Goal: Feedback & Contribution: Leave review/rating

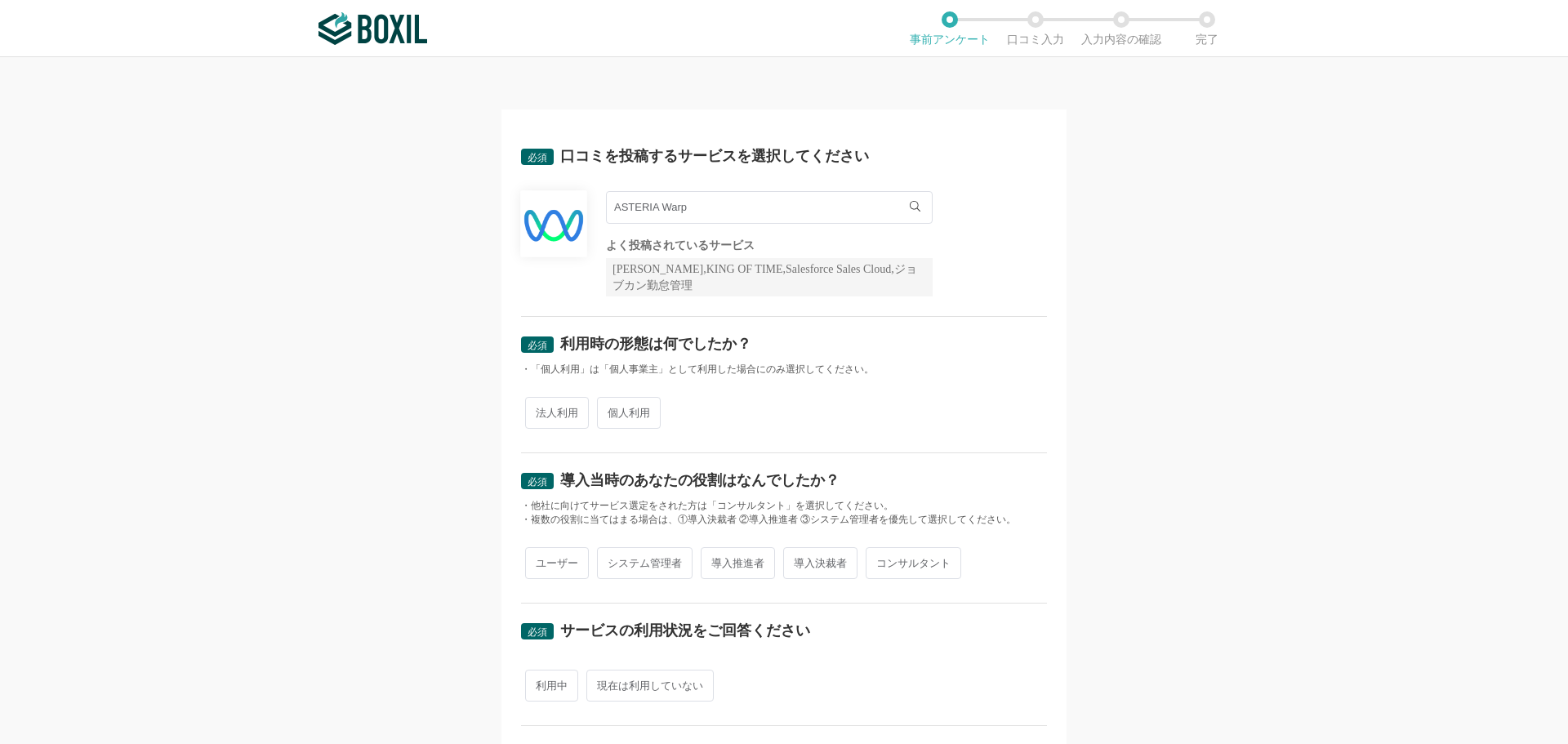
click at [765, 208] on input "ASTERIA Warp" at bounding box center [768, 208] width 326 height 33
click at [1313, 265] on div "必須 口コミを投稿するサービスを選択してください ASTERIA Warp ASTERIA Warp よく投稿されているサービス Sansan,KING OF…" at bounding box center [784, 401] width 1568 height 687
drag, startPoint x: 1167, startPoint y: 330, endPoint x: 1145, endPoint y: 347, distance: 27.8
click at [1146, 348] on div "必須 口コミを投稿するサービスを選択してください ASTERIA Warp ASTERIA Warp よく投稿されているサービス Sansan,KING OF…" at bounding box center [784, 401] width 1568 height 687
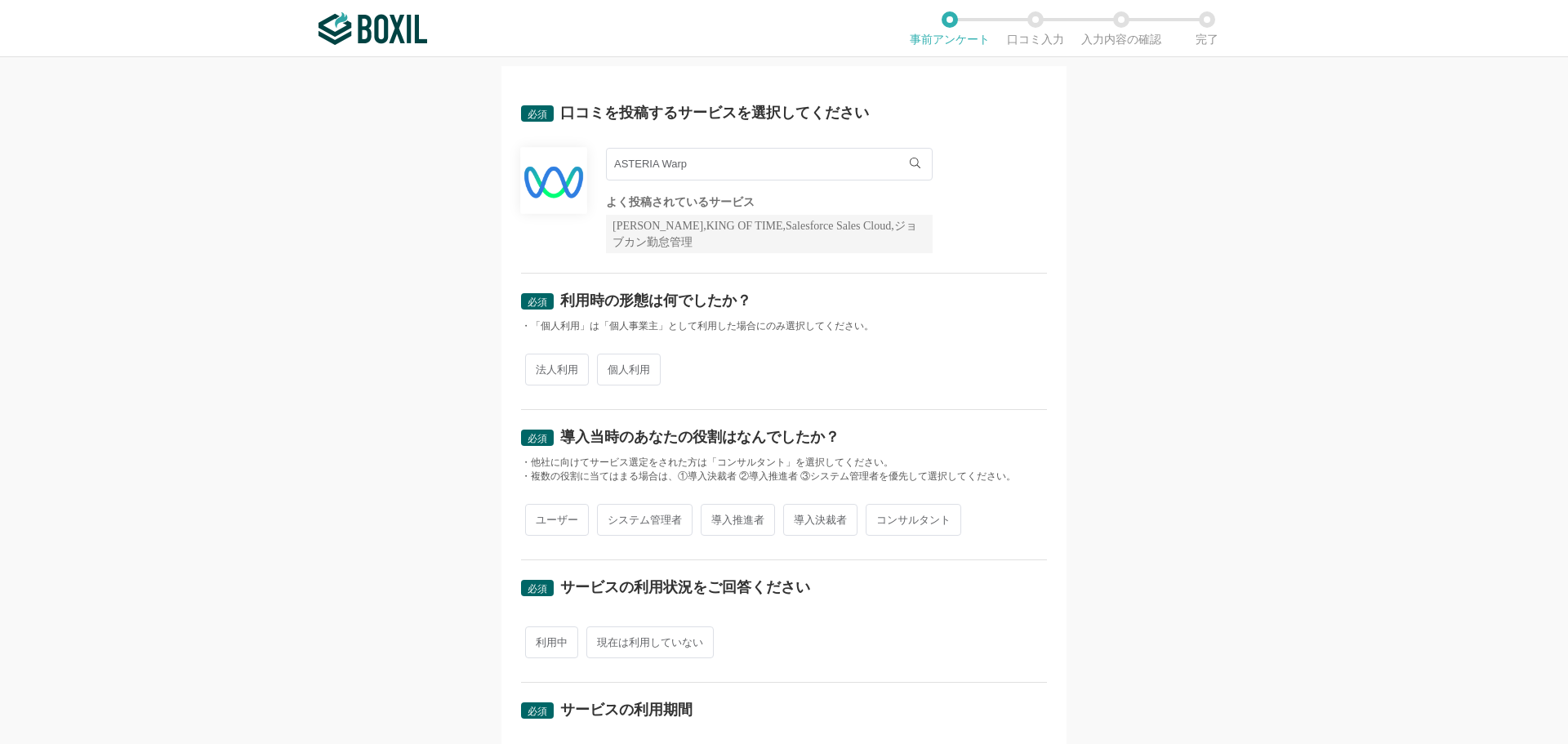
scroll to position [82, 0]
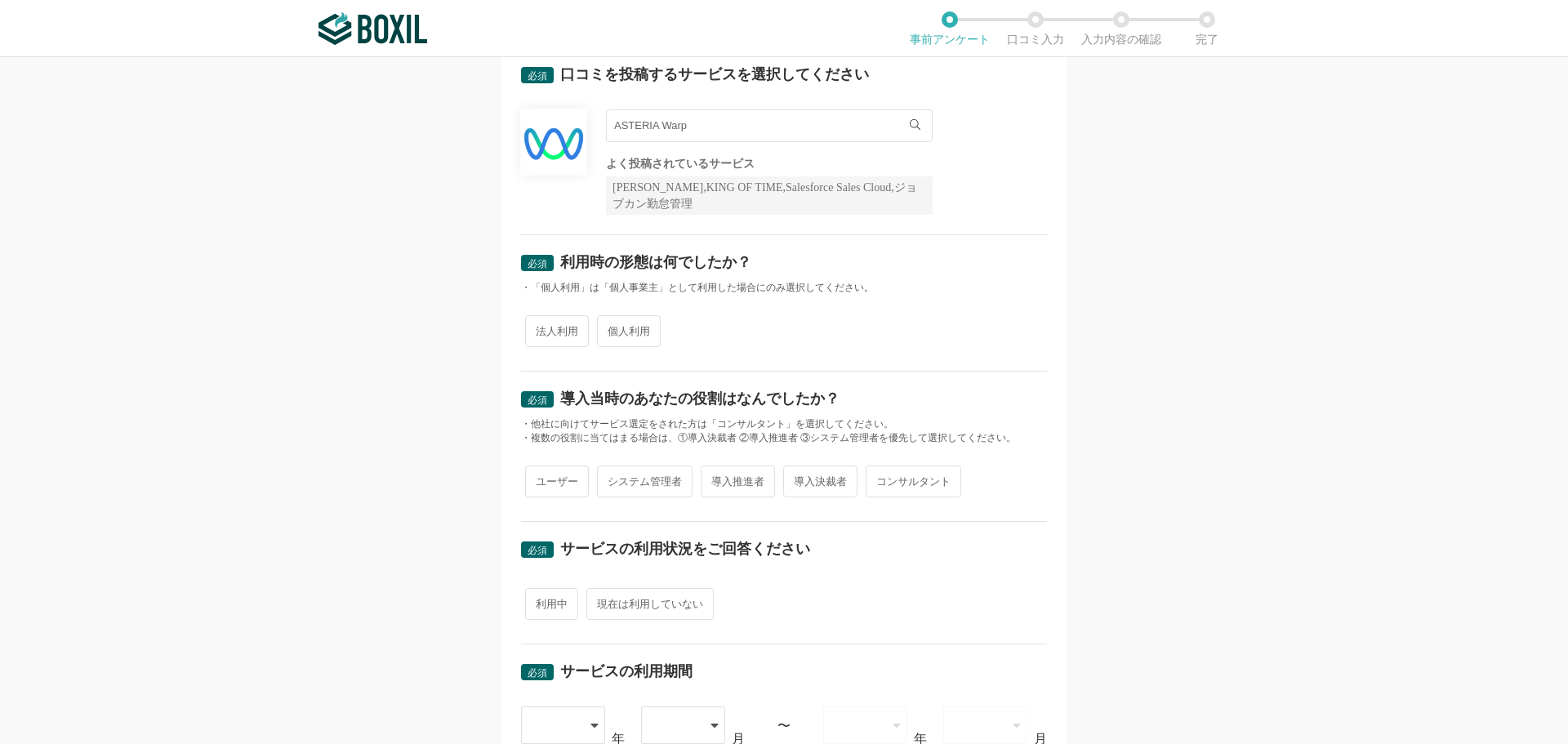
click at [556, 329] on span "法人利用" at bounding box center [558, 332] width 64 height 32
click at [540, 328] on input "法人利用" at bounding box center [534, 323] width 11 height 11
radio input "true"
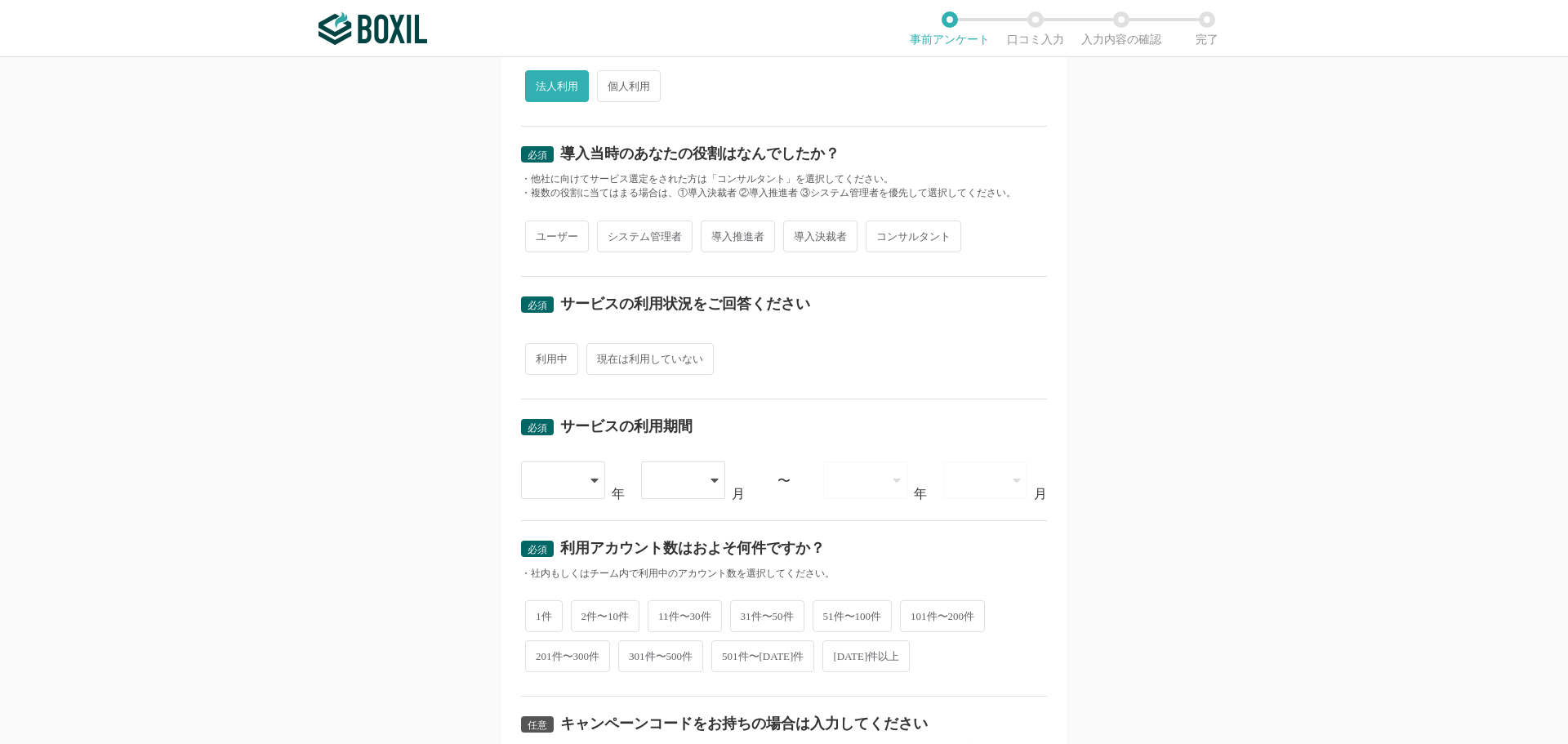
scroll to position [245, 0]
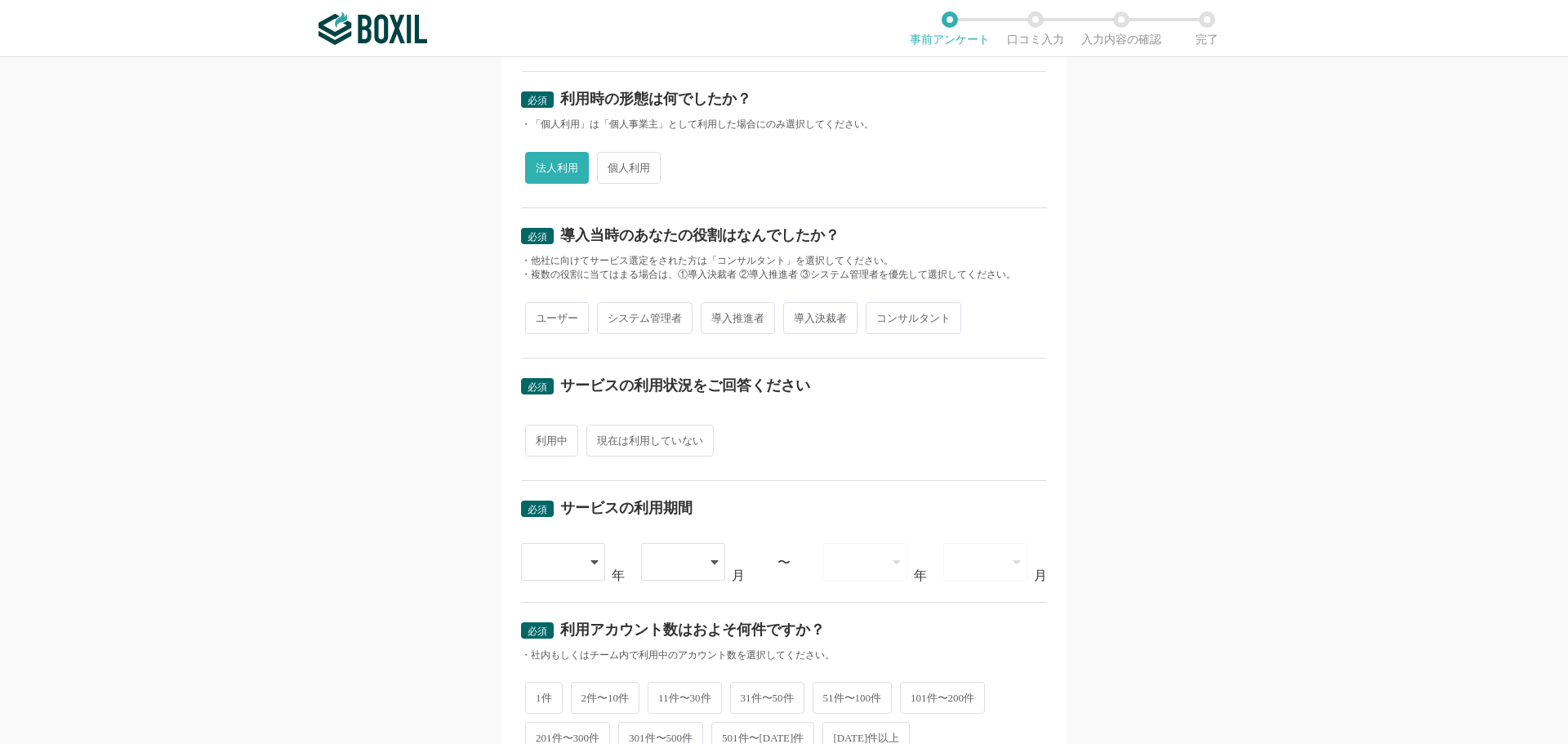
click at [759, 327] on span "導入推進者" at bounding box center [738, 318] width 74 height 32
click at [715, 315] on input "導入推進者" at bounding box center [710, 310] width 11 height 11
radio input "true"
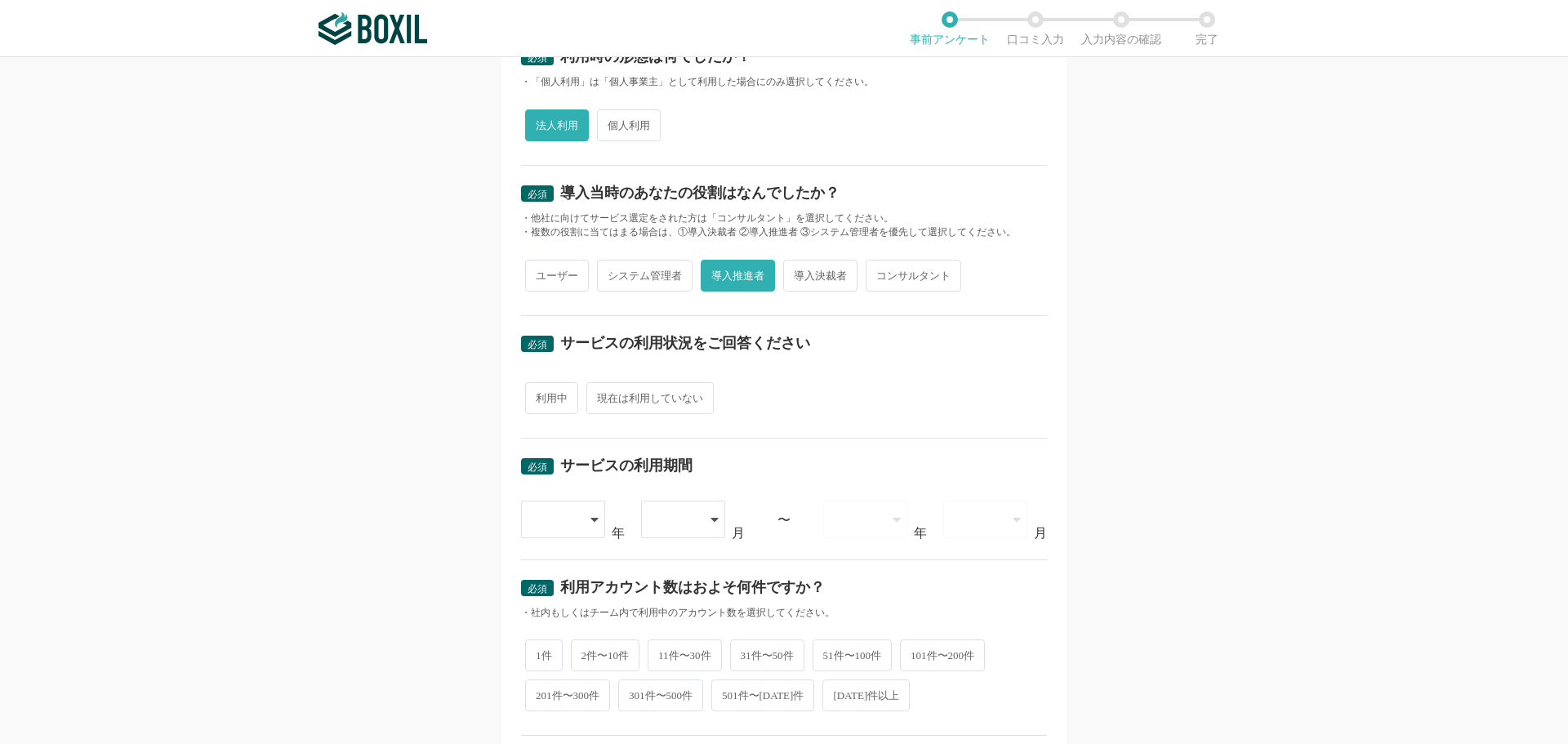
scroll to position [326, 0]
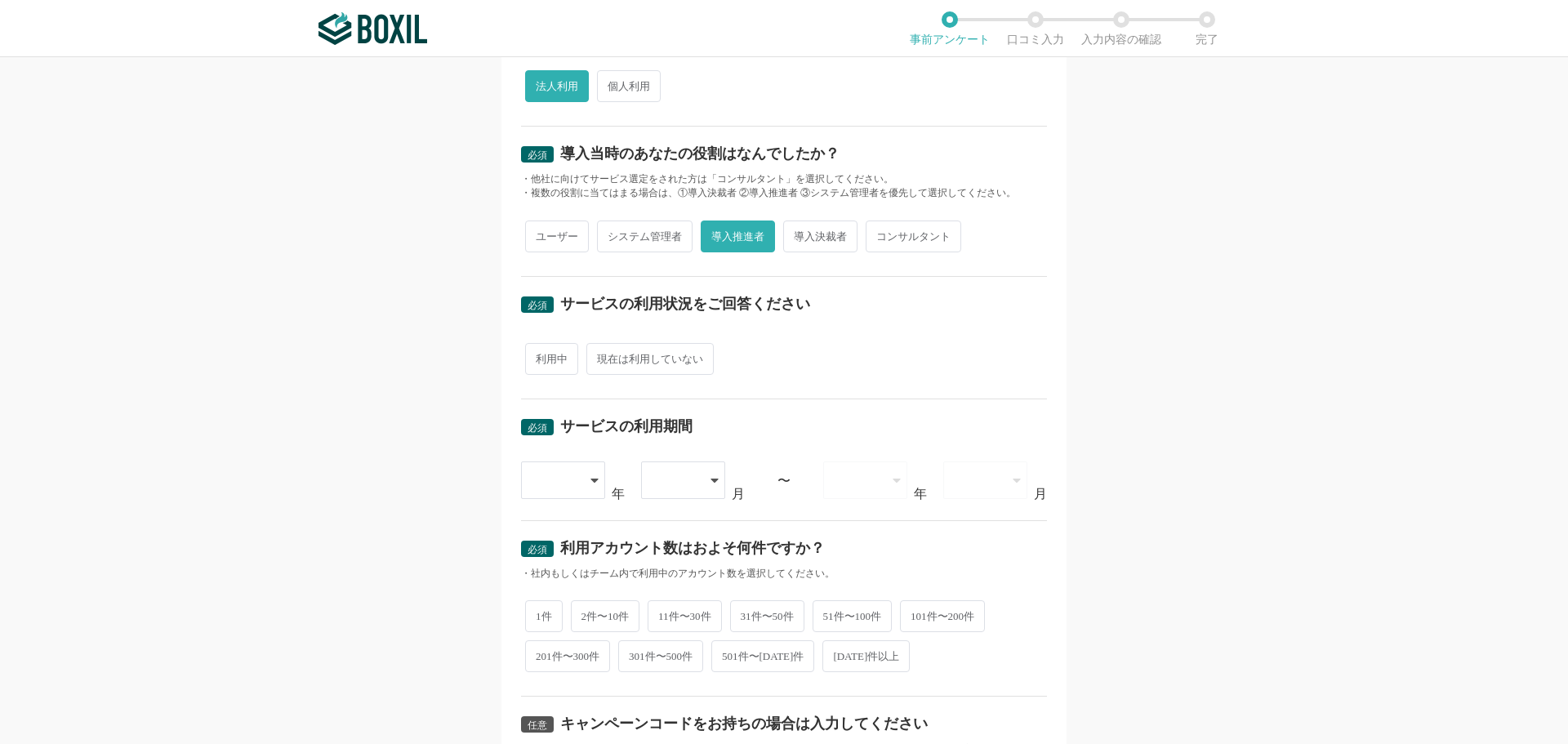
click at [553, 371] on span "利用中" at bounding box center [552, 359] width 53 height 32
click at [540, 356] on input "利用中" at bounding box center [534, 351] width 11 height 11
radio input "true"
click at [569, 478] on div at bounding box center [555, 480] width 48 height 36
click at [1458, 244] on div "必須 口コミを投稿するサービスを選択してください ASTERIA Warp ASTERIA Warp よく投稿されているサービス Sansan,KING OF…" at bounding box center [784, 401] width 1568 height 687
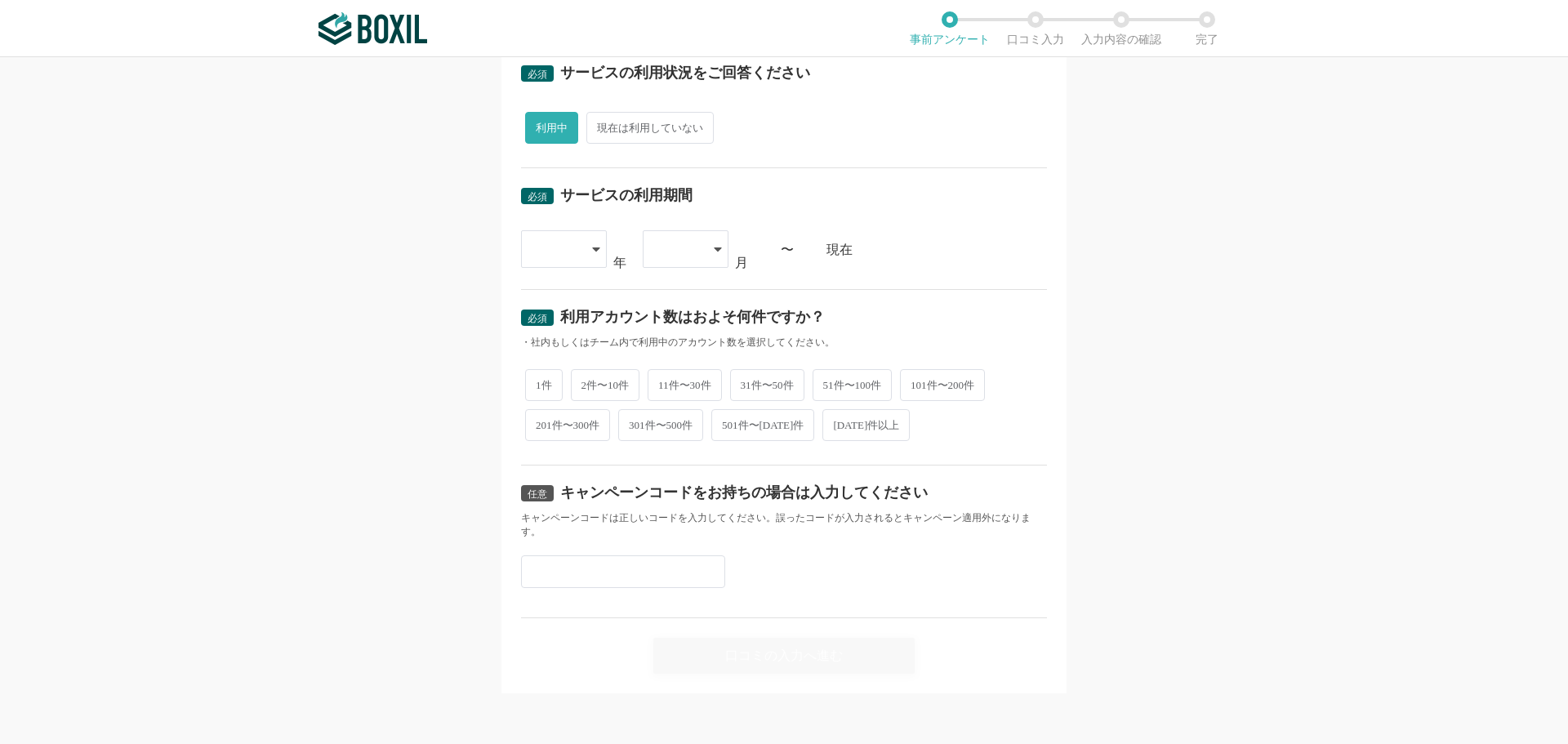
scroll to position [477, 0]
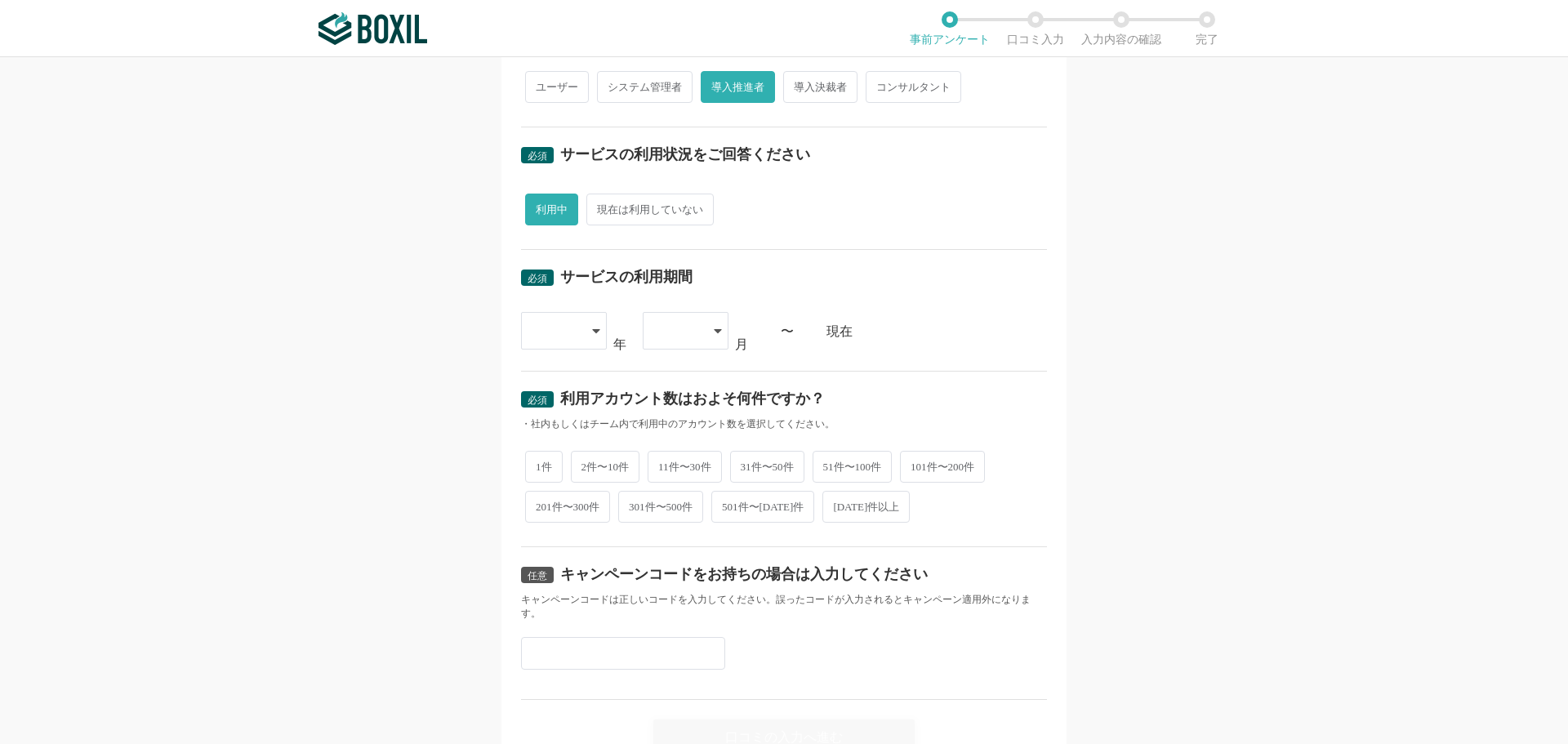
click at [569, 339] on div at bounding box center [555, 331] width 48 height 36
click at [548, 537] on span "[DATE]" at bounding box center [555, 543] width 42 height 13
click at [687, 340] on div at bounding box center [677, 331] width 48 height 36
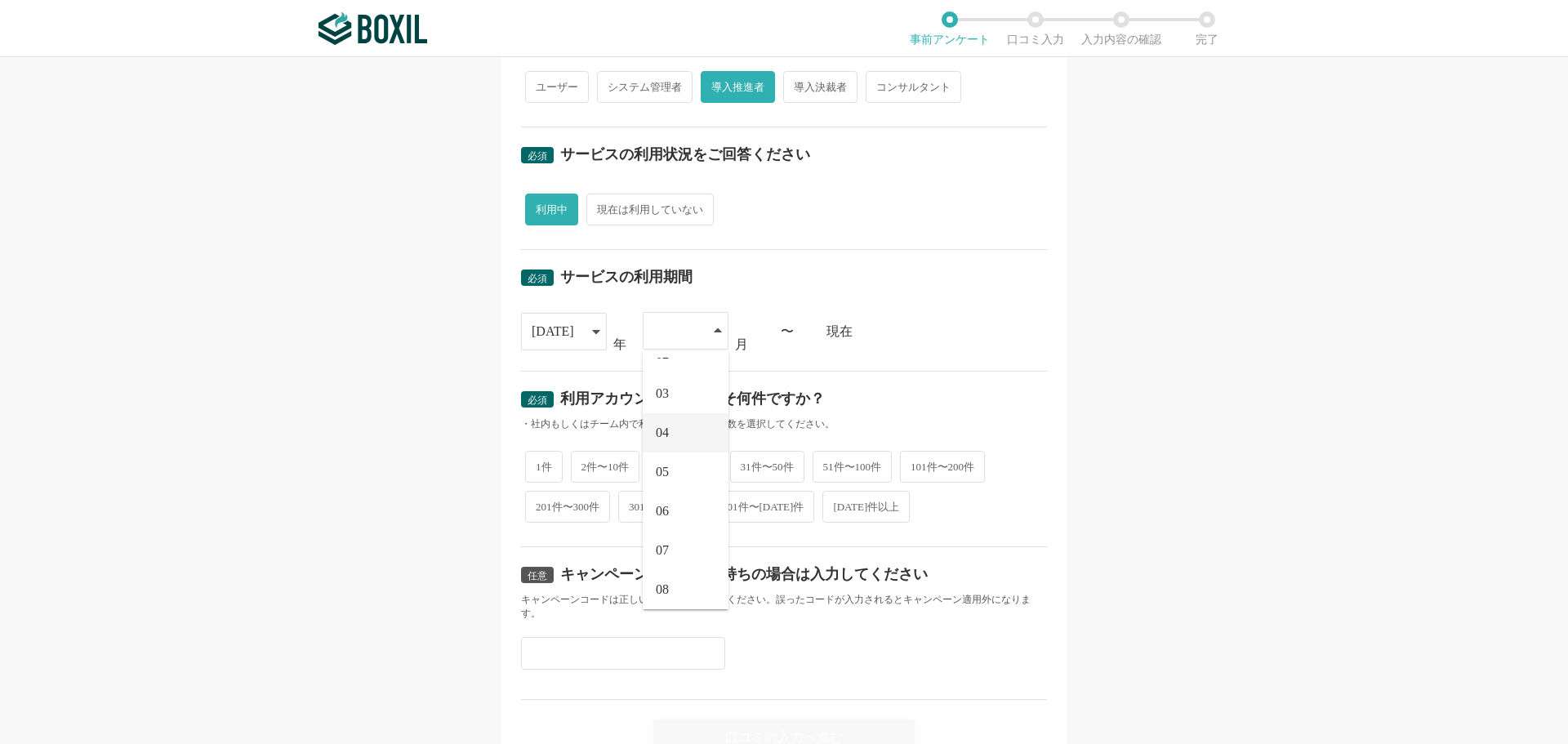
click at [682, 425] on li "04" at bounding box center [686, 433] width 86 height 39
click at [1242, 340] on div "必須 口コミを投稿するサービスを選択してください ASTERIA Warp ASTERIA Warp よく投稿されているサービス Sansan,KING OF…" at bounding box center [784, 401] width 1568 height 687
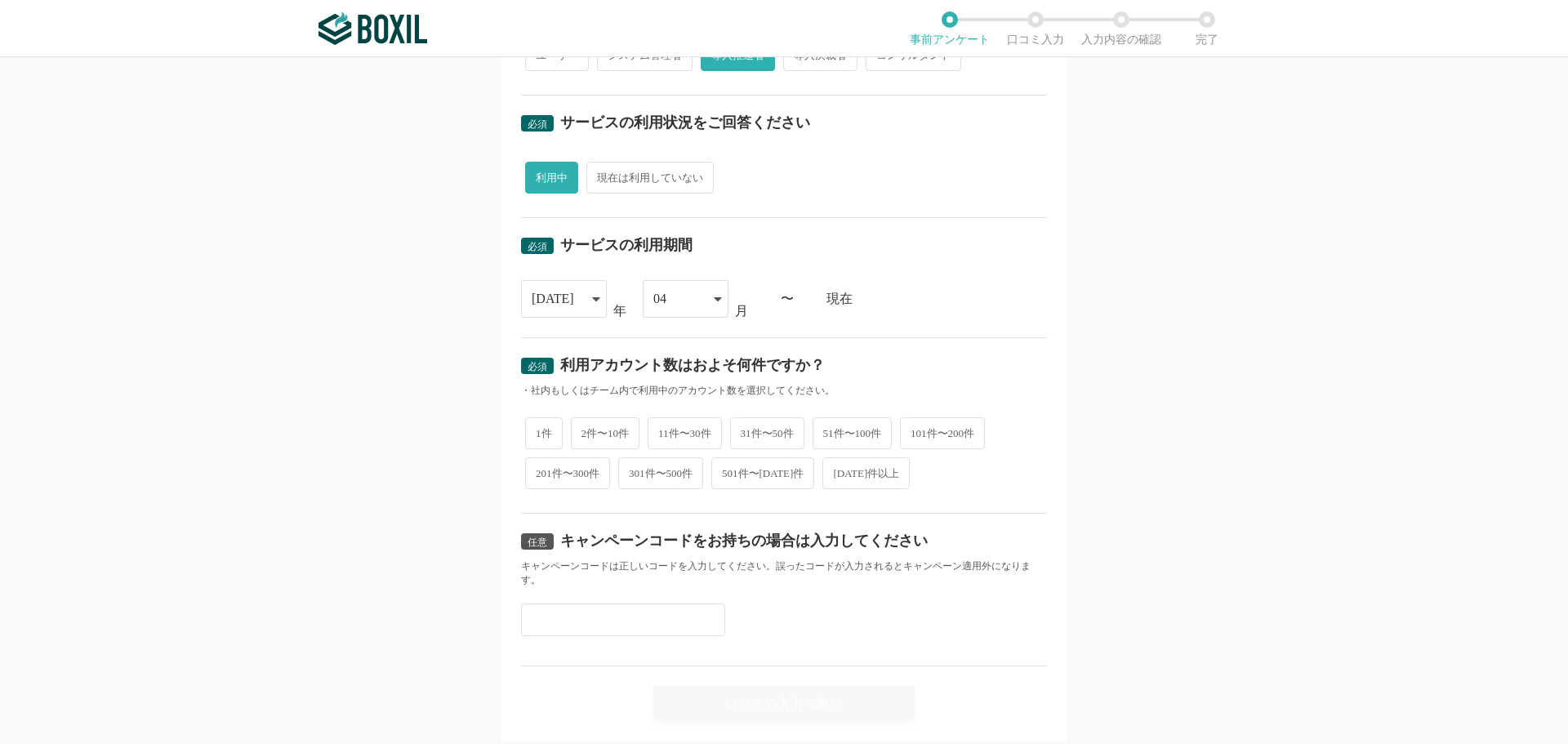
scroll to position [558, 0]
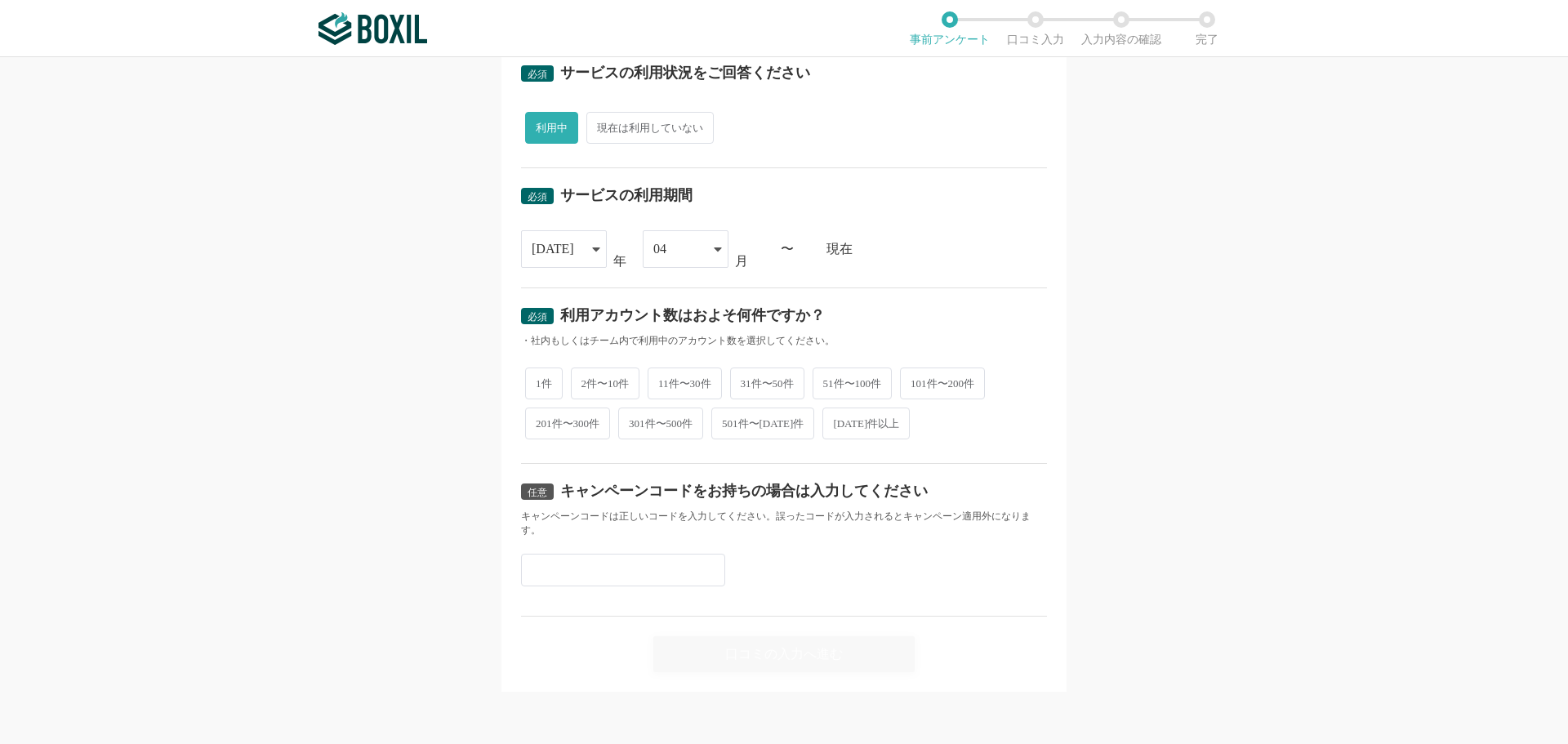
click at [618, 391] on span "2件〜10件" at bounding box center [606, 384] width 69 height 32
click at [585, 380] on input "2件〜10件" at bounding box center [580, 375] width 11 height 11
radio input "true"
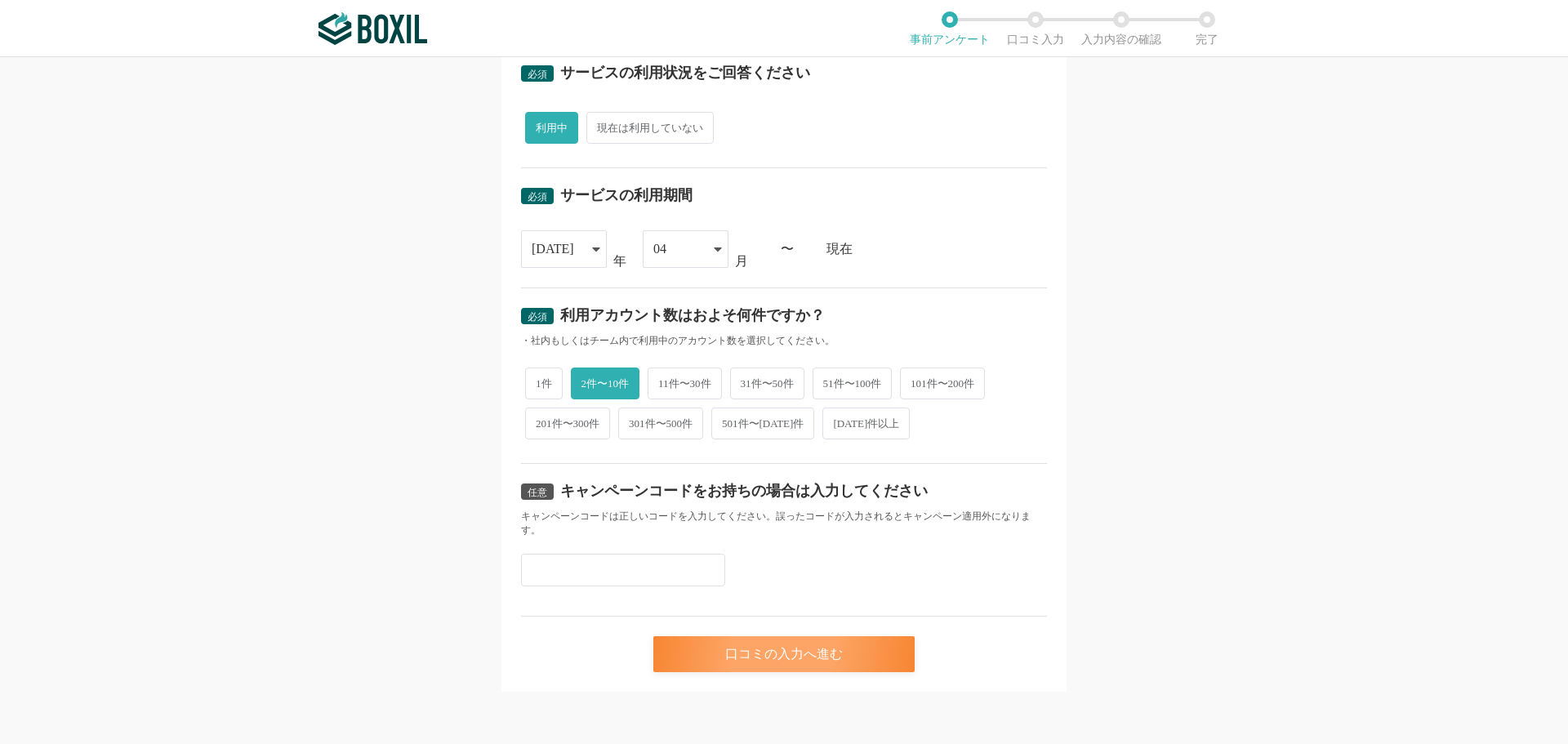
click at [862, 656] on div "口コミの入力へ進む" at bounding box center [784, 654] width 261 height 36
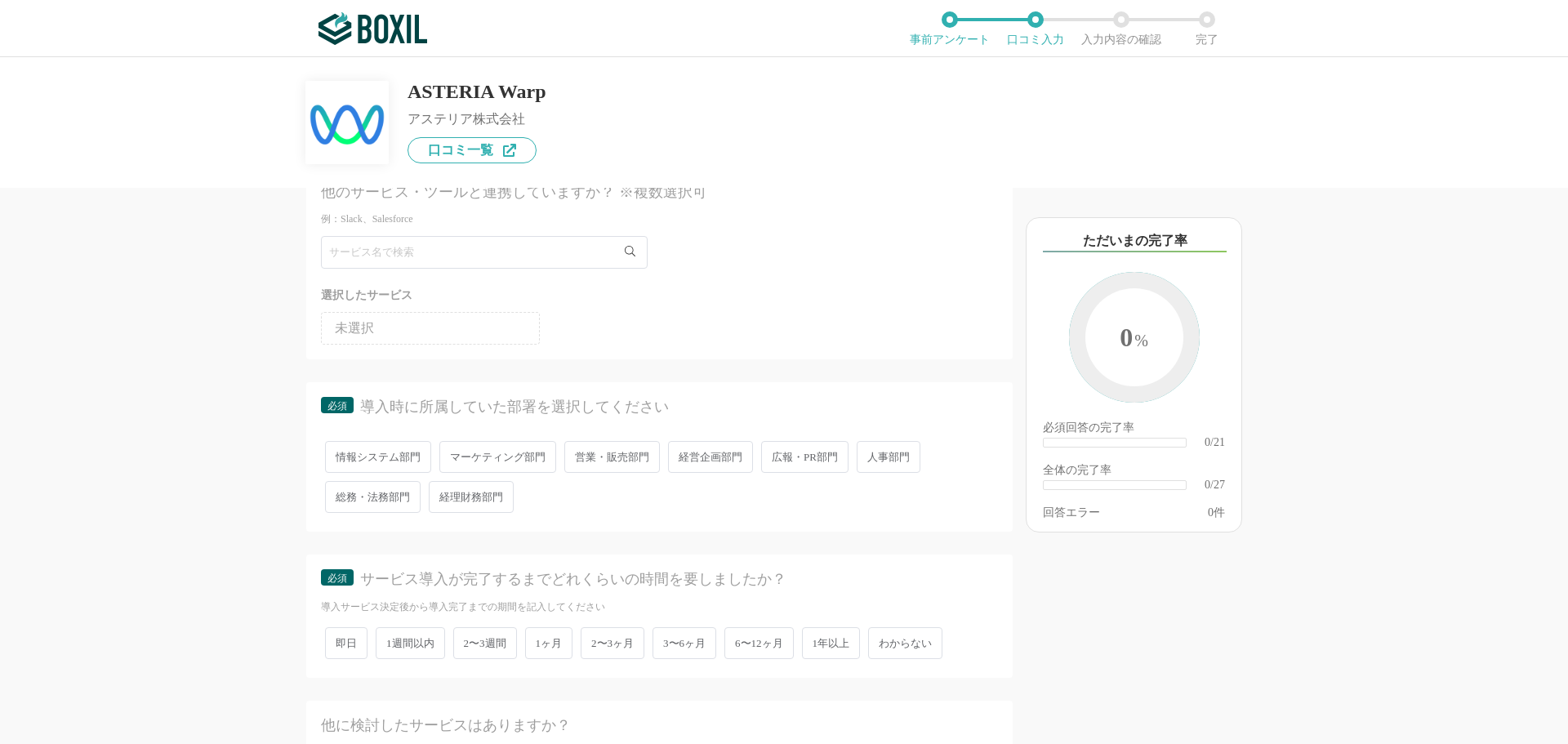
scroll to position [82, 0]
